Goal: Browse casually

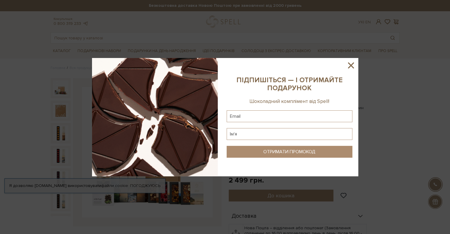
click at [348, 62] on icon at bounding box center [351, 65] width 10 height 10
